Goal: Task Accomplishment & Management: Complete application form

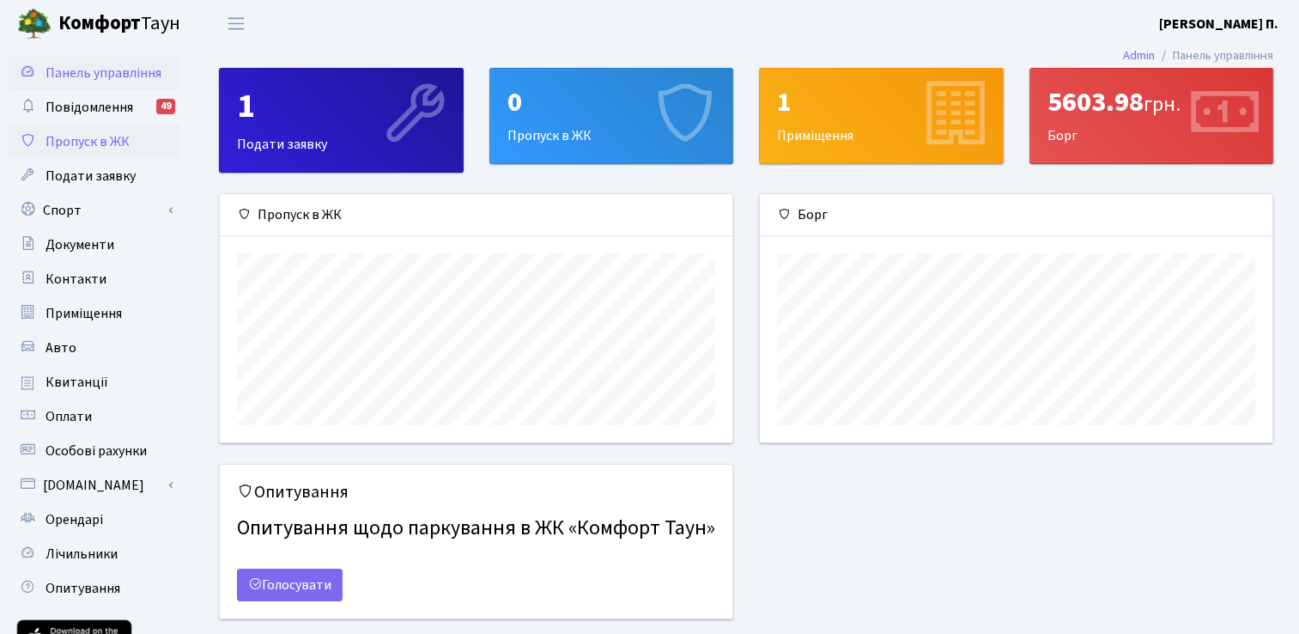
scroll to position [247, 512]
click at [40, 151] on link "Пропуск в ЖК" at bounding box center [95, 141] width 172 height 34
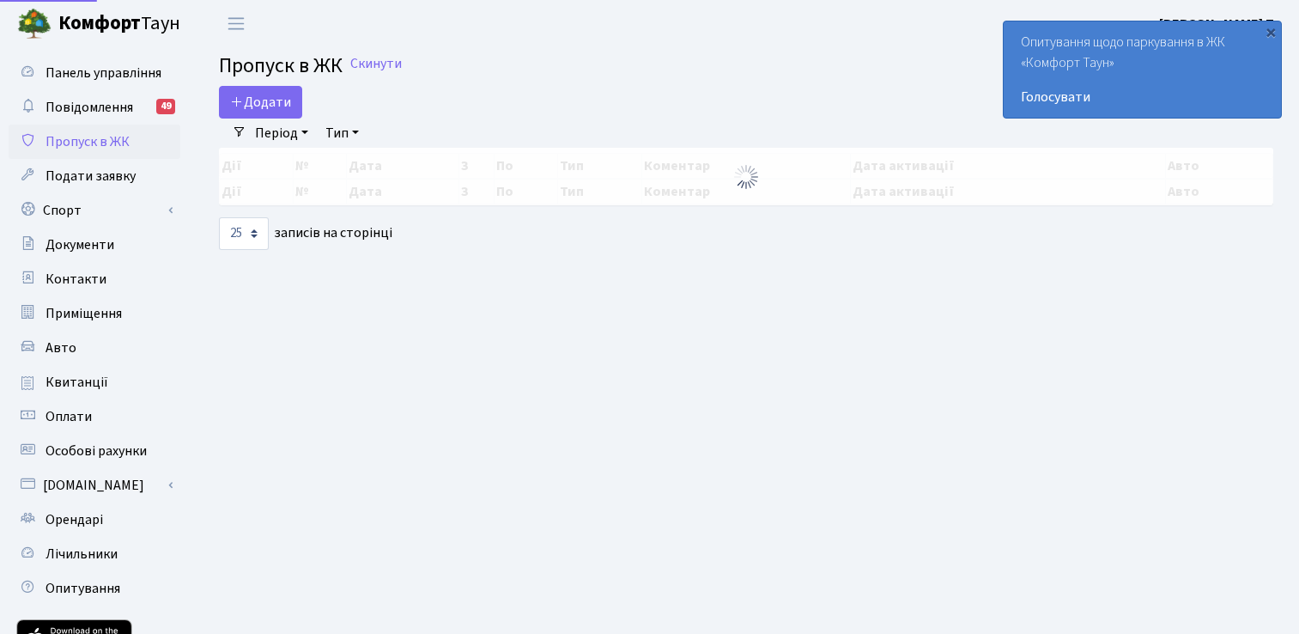
select select "25"
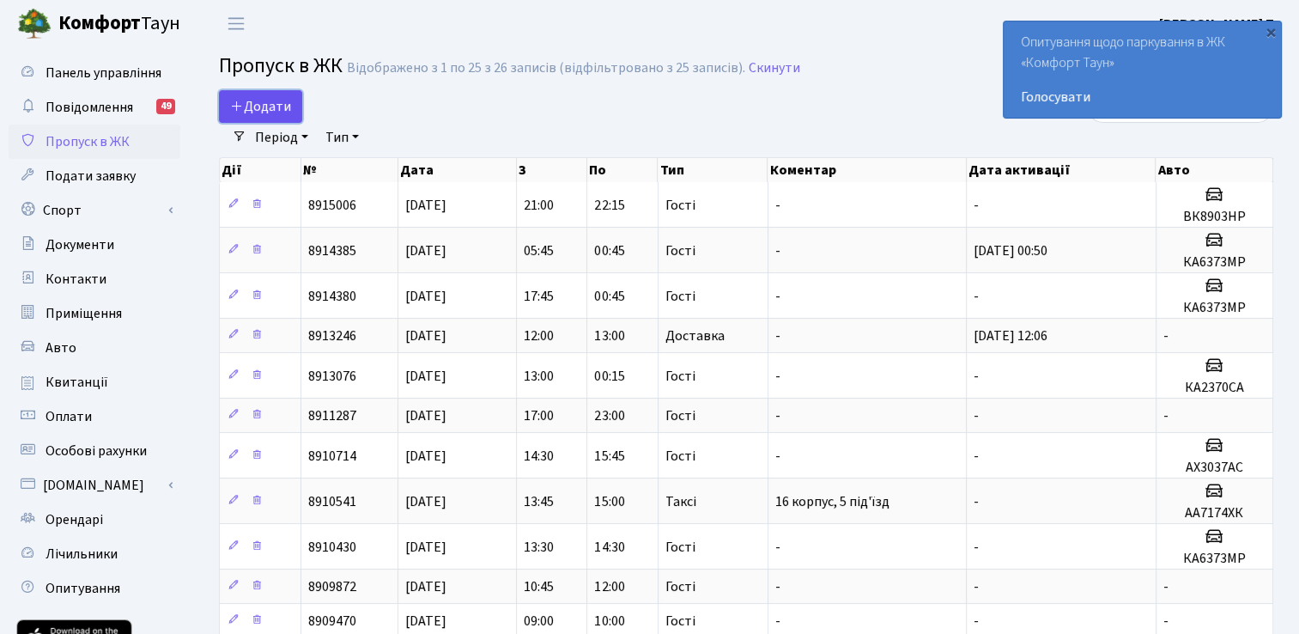
click at [261, 103] on span "Додати" at bounding box center [260, 106] width 61 height 19
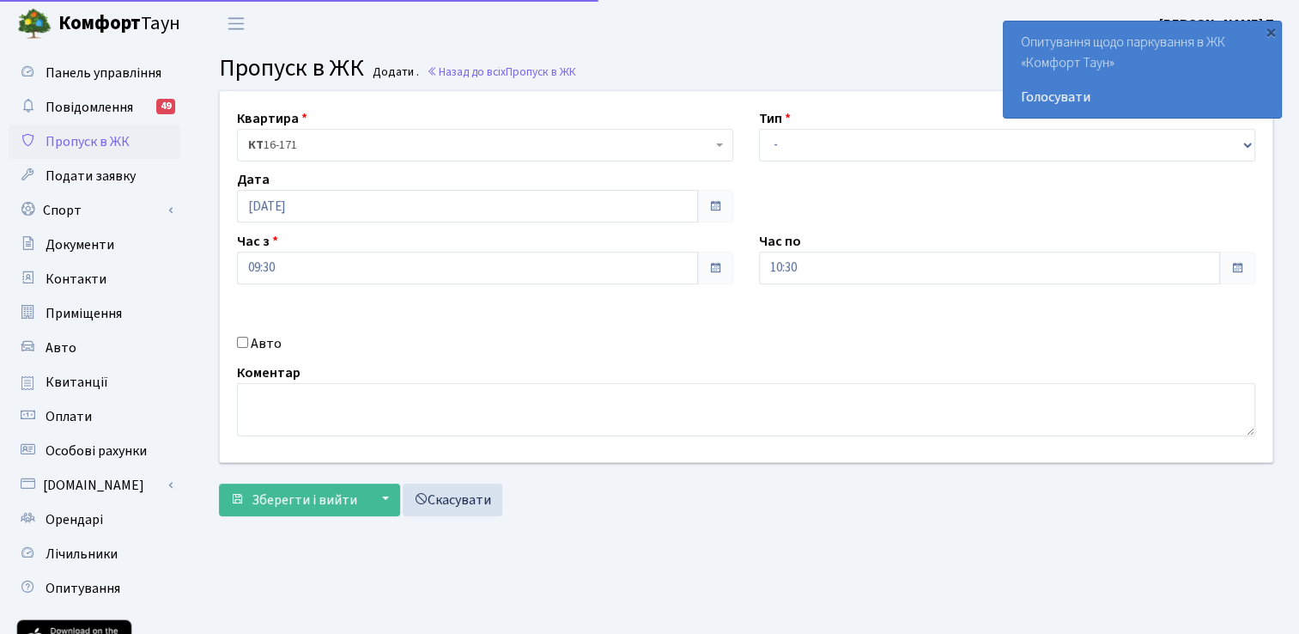
click at [246, 343] on input "Авто" at bounding box center [242, 342] width 11 height 11
checkbox input "true"
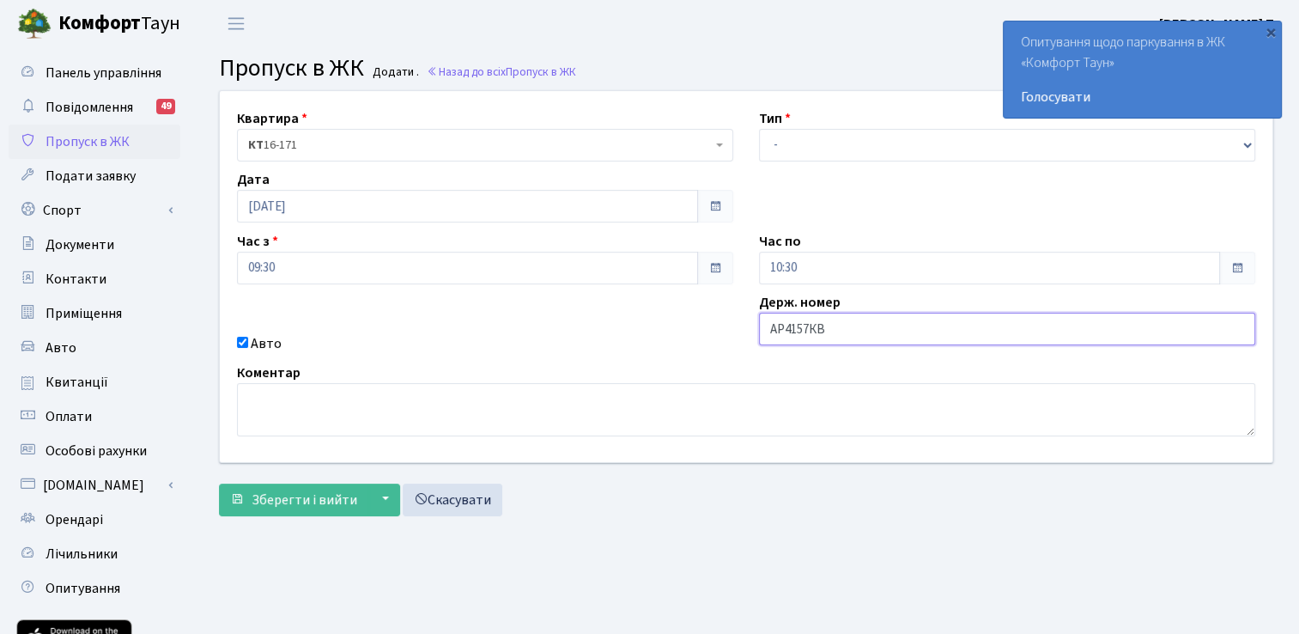
type input "АР4157КВ"
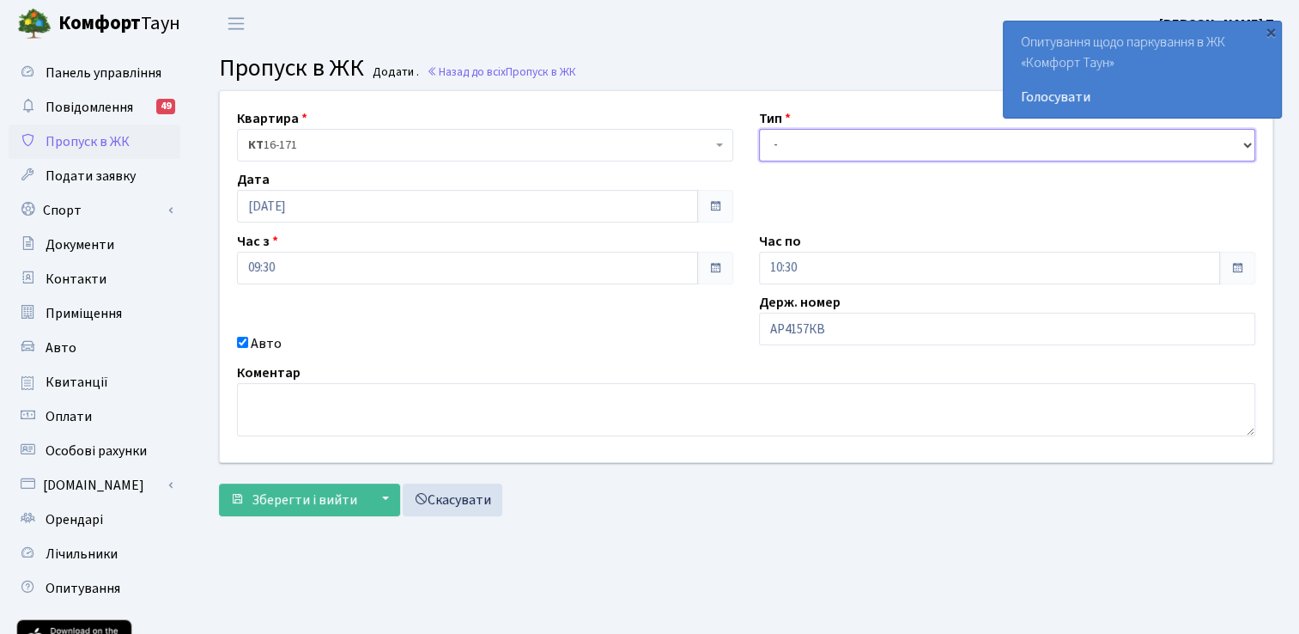
click at [799, 143] on select "- Доставка Таксі Гості Сервіс" at bounding box center [1007, 145] width 496 height 33
select select "3"
click at [759, 129] on select "- Доставка Таксі Гості Сервіс" at bounding box center [1007, 145] width 496 height 33
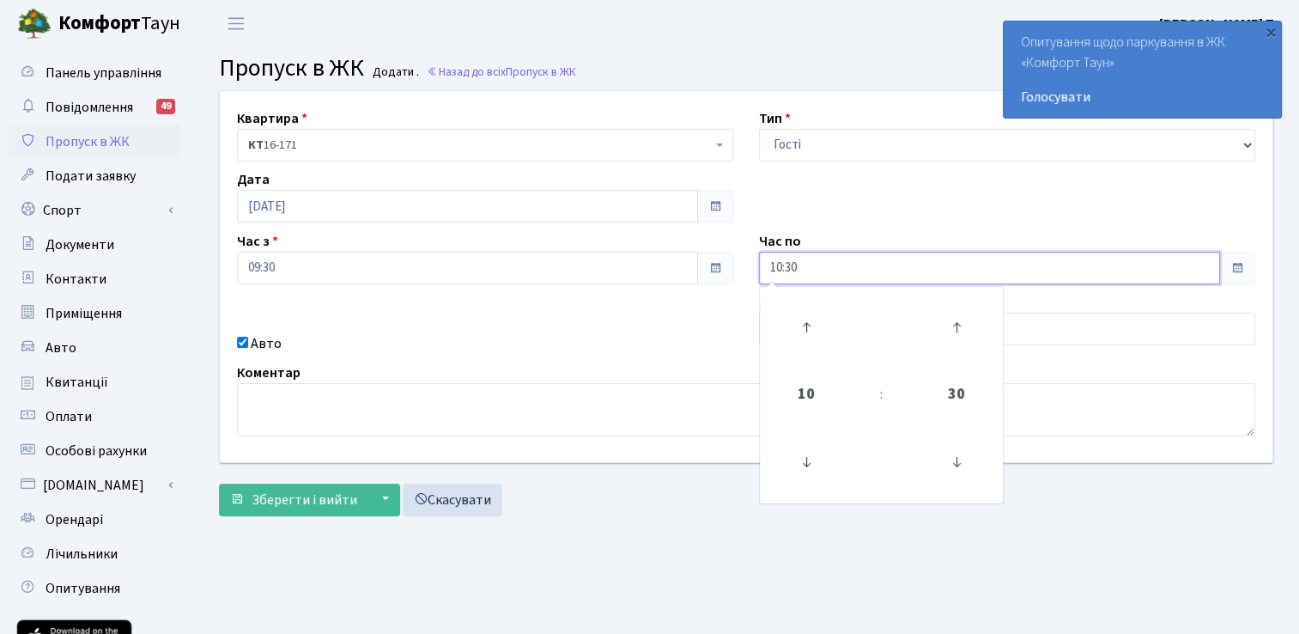
click at [814, 272] on input "10:30" at bounding box center [989, 268] width 461 height 33
click at [807, 321] on icon at bounding box center [806, 327] width 46 height 46
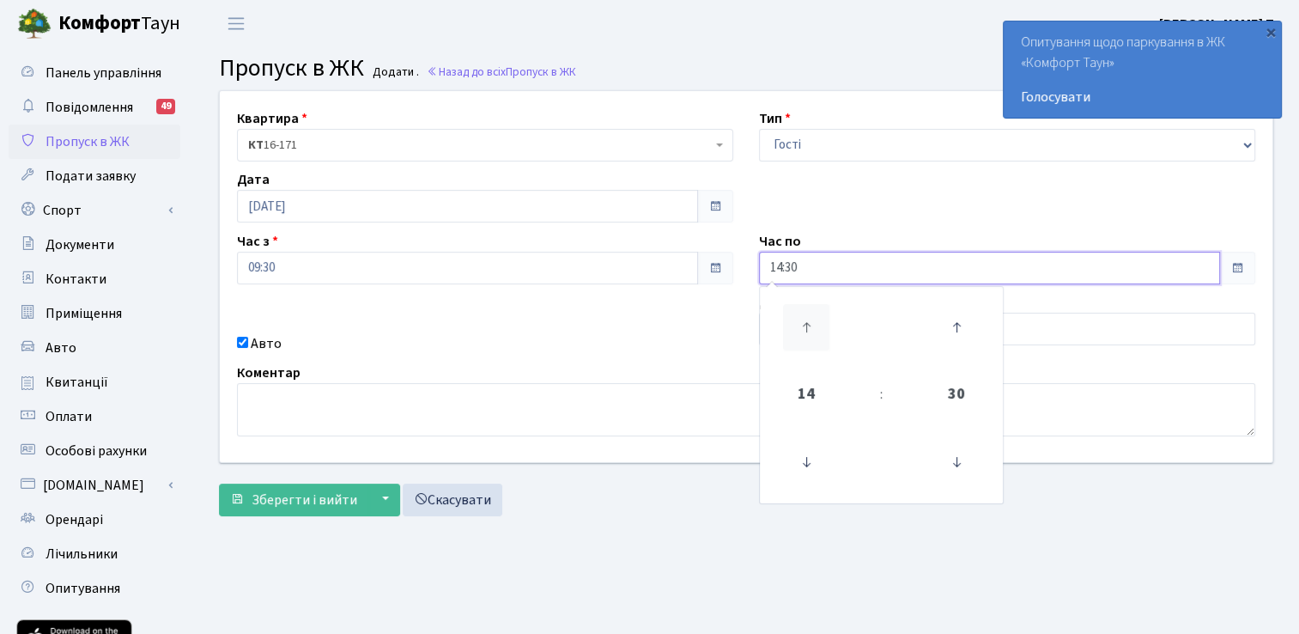
click at [807, 321] on icon at bounding box center [806, 327] width 46 height 46
click at [807, 322] on icon at bounding box center [806, 327] width 46 height 46
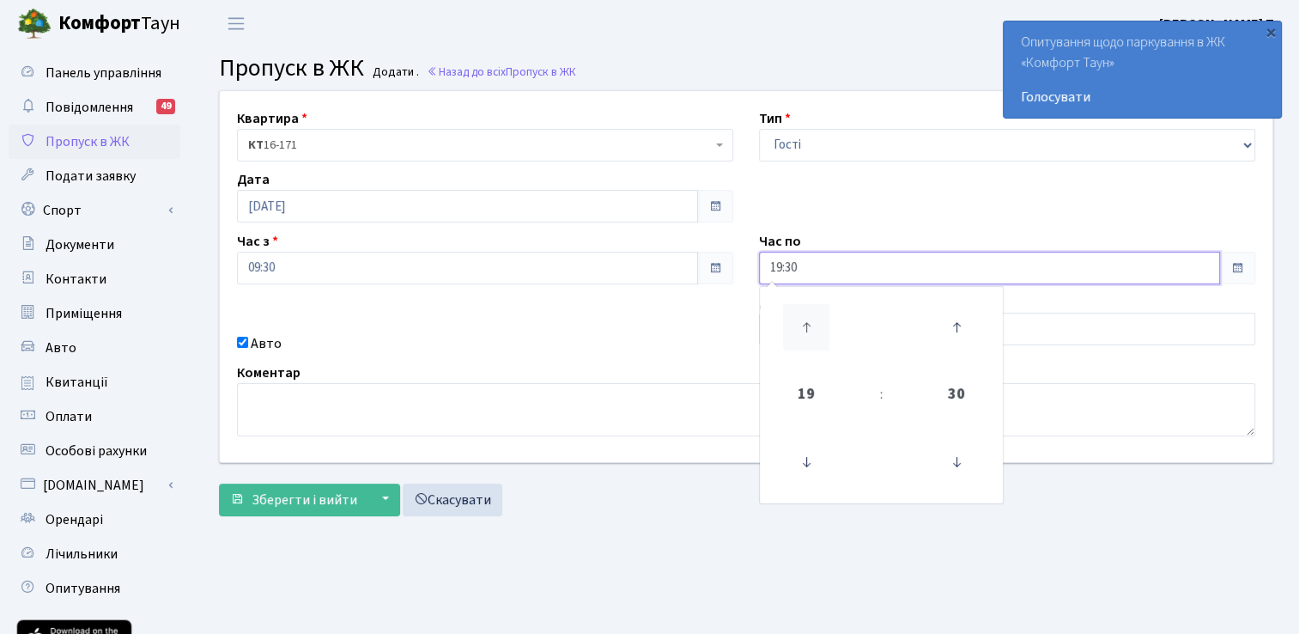
click at [807, 322] on icon at bounding box center [806, 327] width 46 height 46
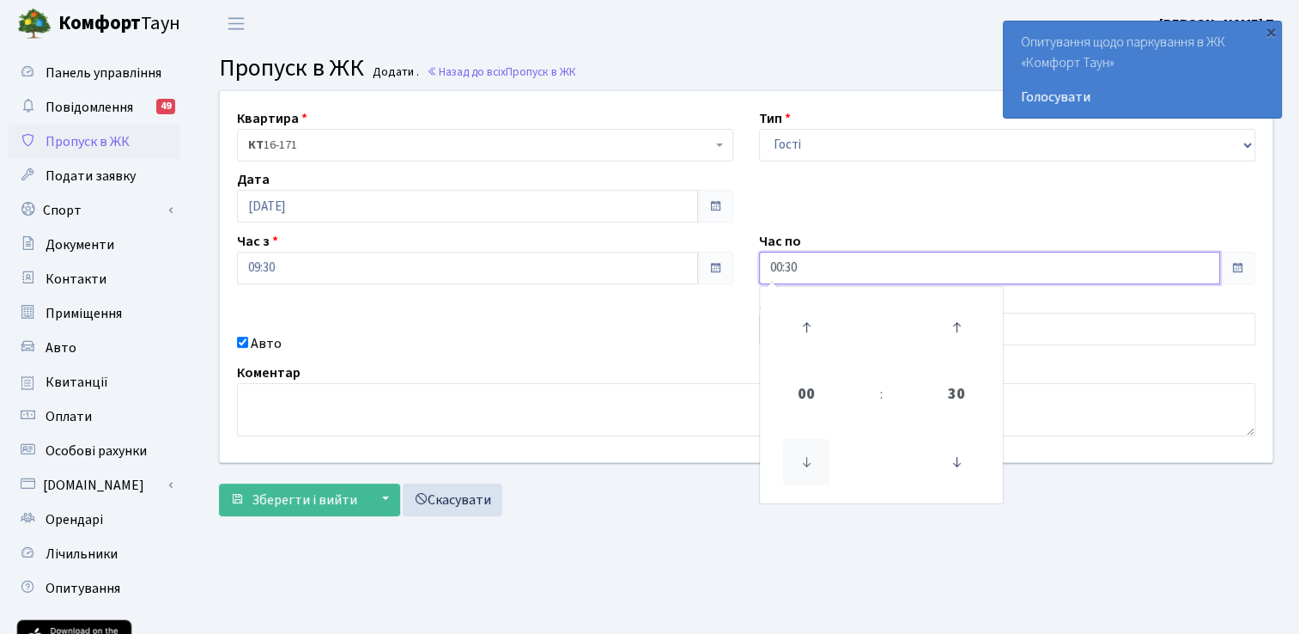
click at [800, 464] on icon at bounding box center [806, 462] width 46 height 46
type input "23:30"
click at [598, 355] on div "Квартира <b>КТ</b>&nbsp;&nbsp;&nbsp;&nbsp;16-171 КТ 16-171 Тип - Доставка Таксі…" at bounding box center [746, 276] width 1078 height 371
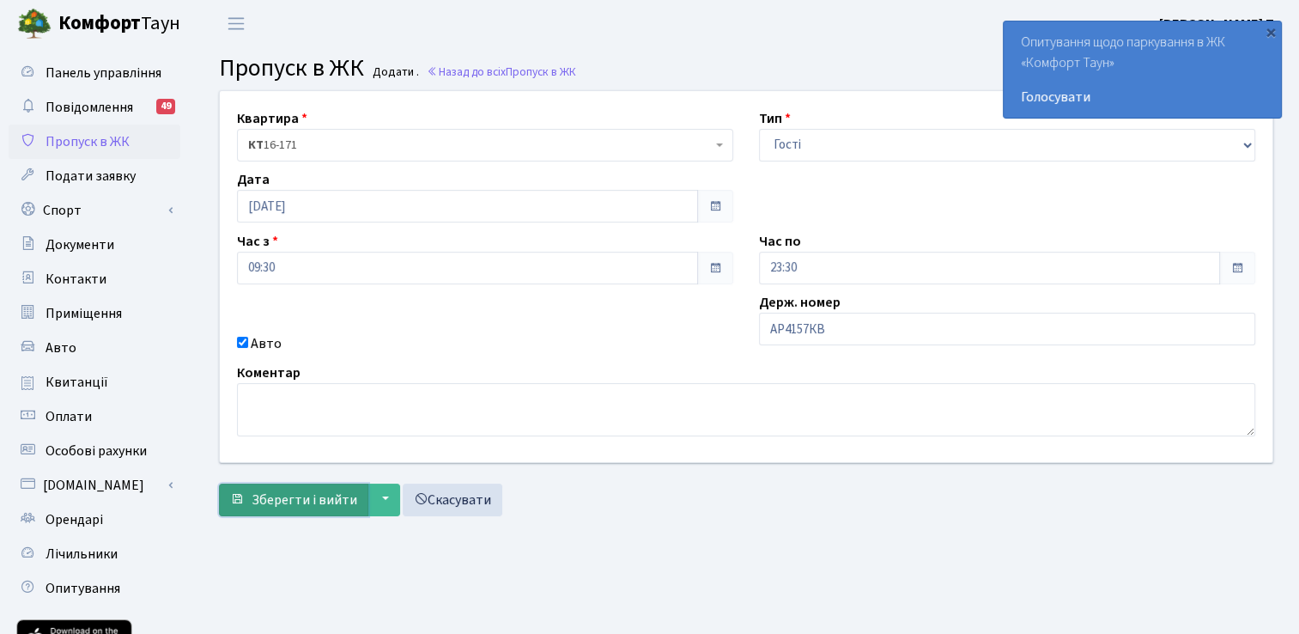
click at [291, 497] on span "Зберегти і вийти" at bounding box center [305, 499] width 106 height 19
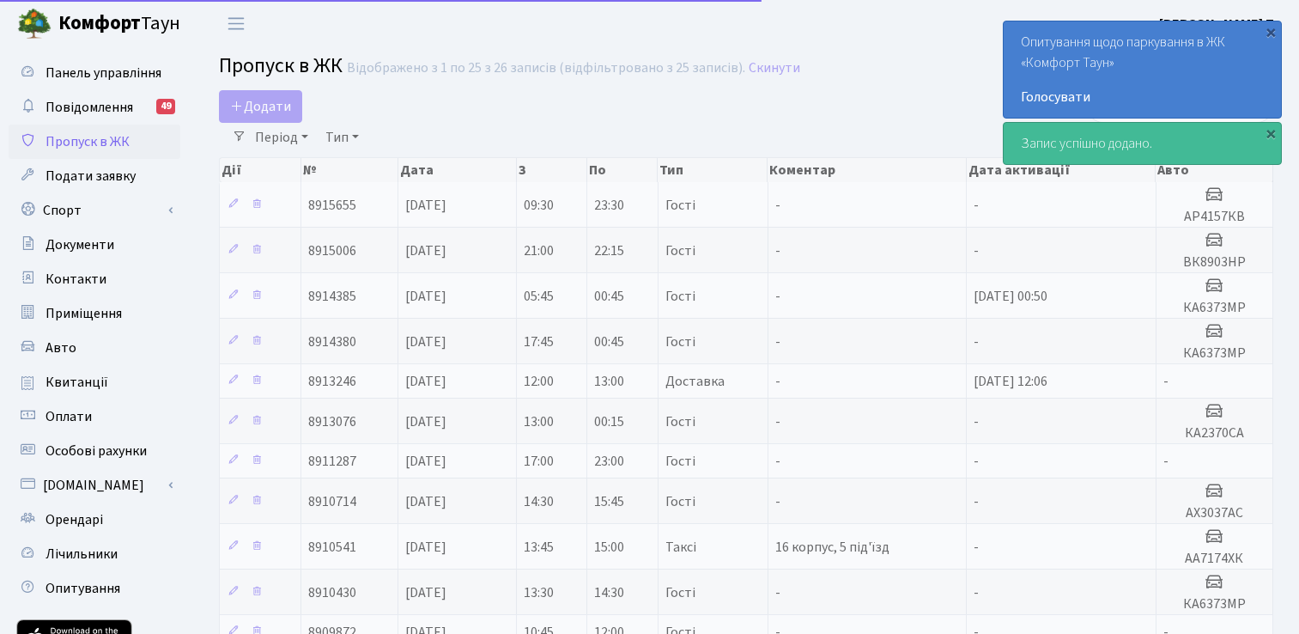
select select "25"
